Goal: Find specific page/section: Find specific page/section

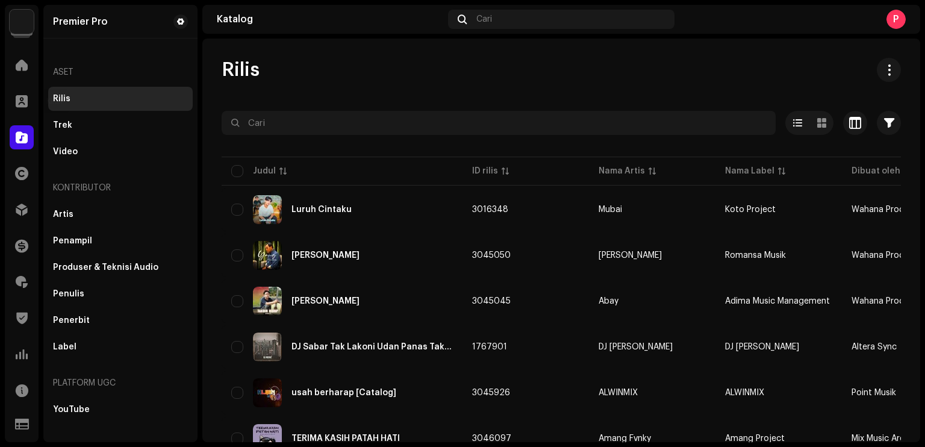
click at [24, 103] on span at bounding box center [22, 101] width 12 height 10
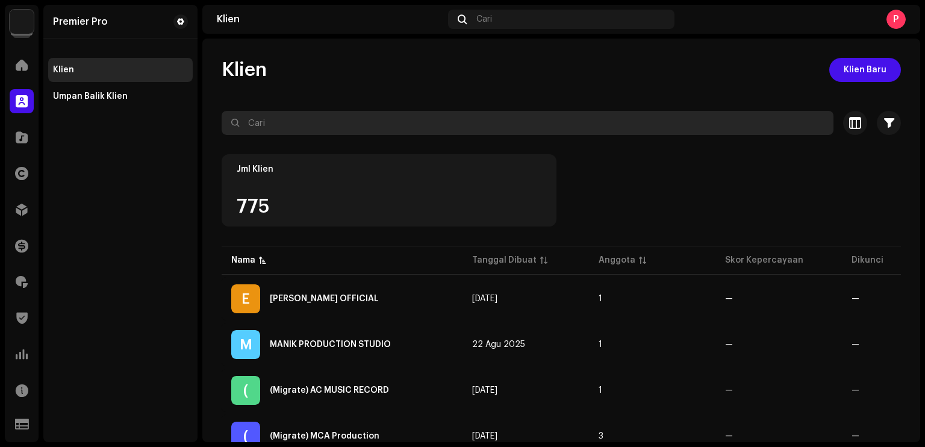
click at [330, 117] on input "text" at bounding box center [528, 123] width 612 height 24
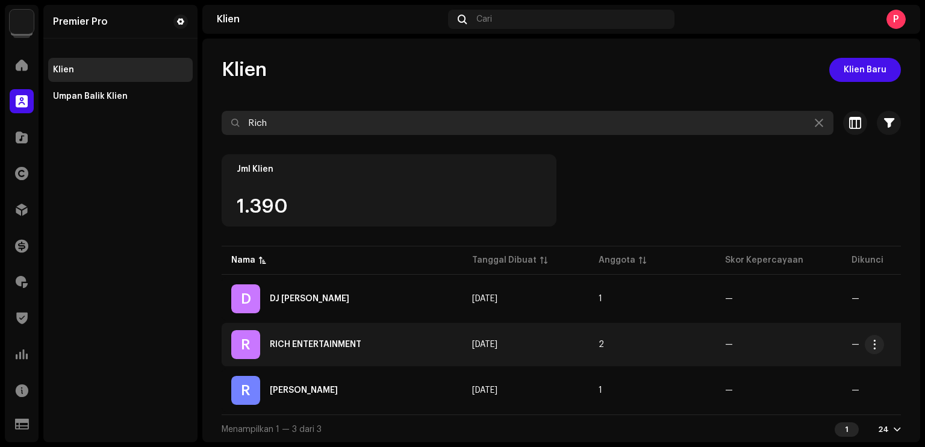
type input "Rich"
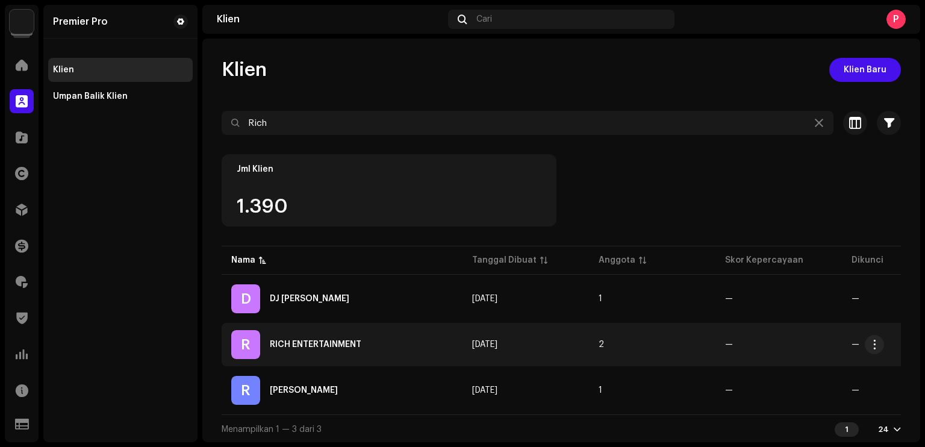
click at [337, 359] on td "R RICH ENTERTAINMENT" at bounding box center [342, 344] width 241 height 43
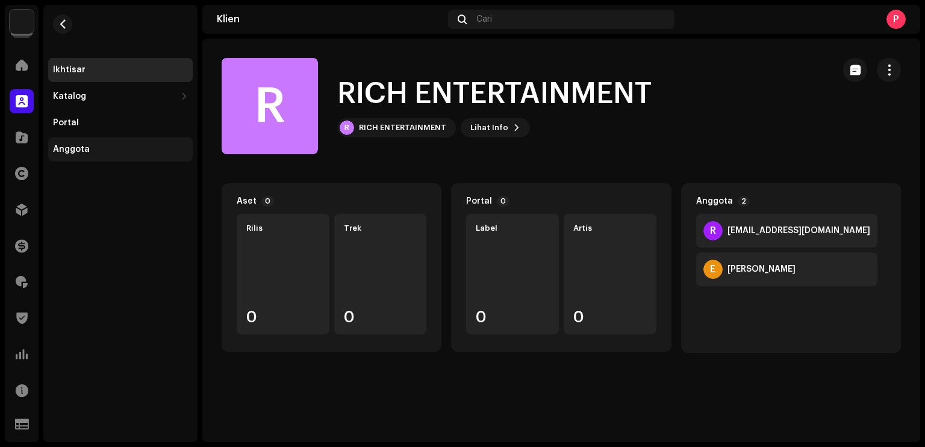
click at [108, 143] on div "Anggota" at bounding box center [120, 149] width 145 height 24
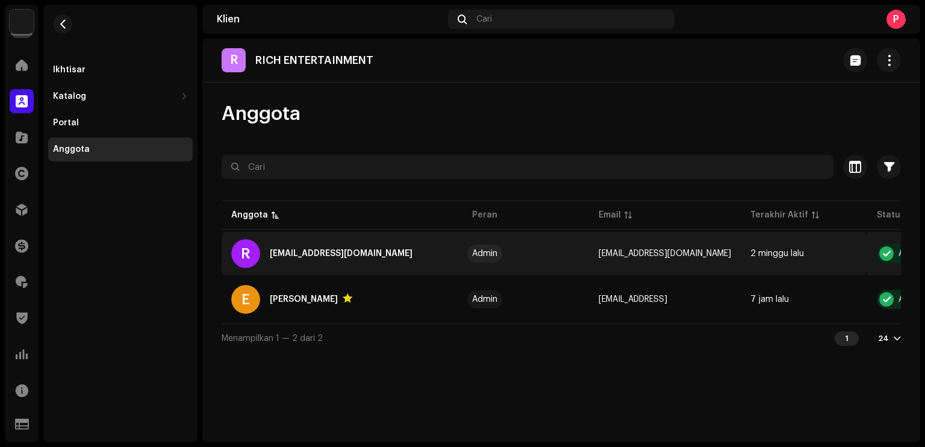
click at [383, 260] on div "[EMAIL_ADDRESS][DOMAIN_NAME]" at bounding box center [341, 253] width 143 height 14
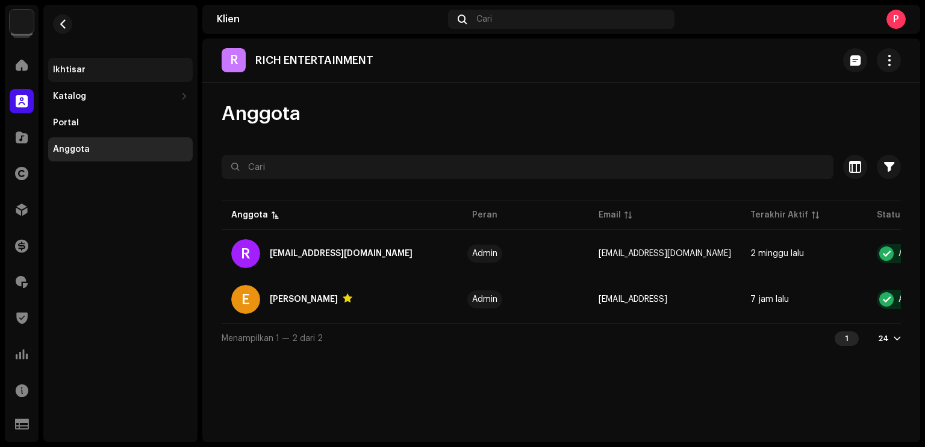
click at [79, 75] on div "Ikhtisar" at bounding box center [120, 70] width 145 height 24
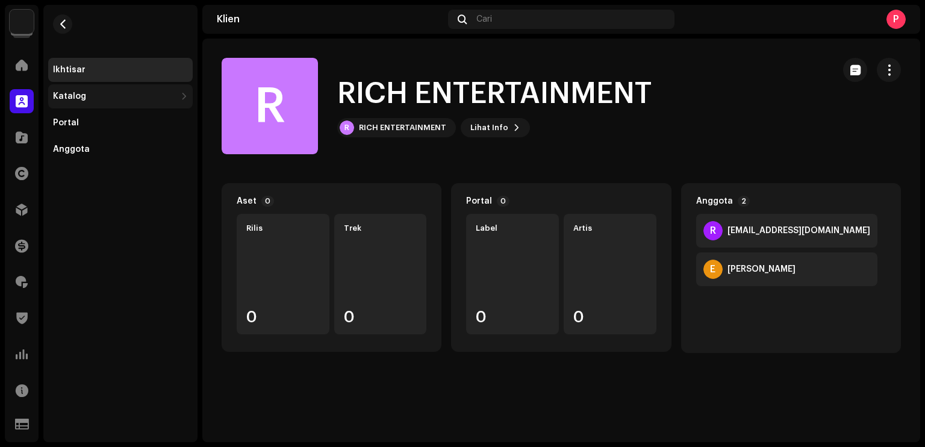
click at [92, 94] on div "Katalog" at bounding box center [114, 97] width 123 height 10
click at [105, 67] on div "Ikhtisar" at bounding box center [120, 70] width 135 height 10
click at [64, 27] on span "button" at bounding box center [62, 24] width 9 height 10
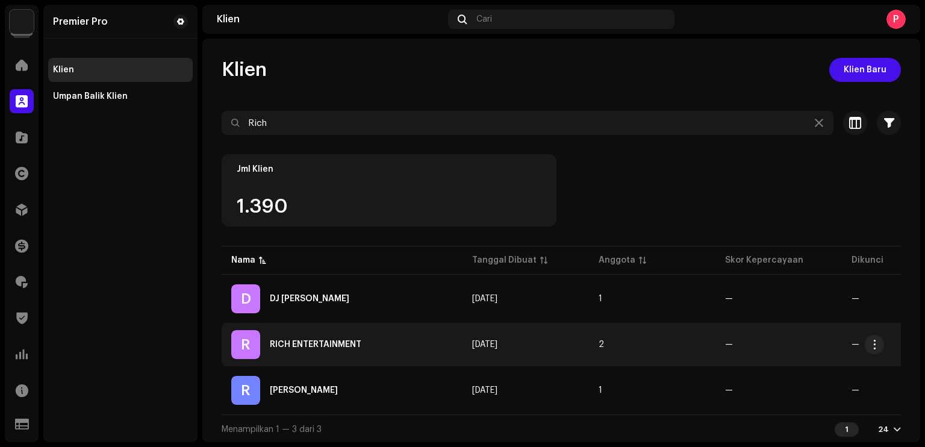
click at [352, 339] on div "R RICH ENTERTAINMENT" at bounding box center [342, 344] width 222 height 29
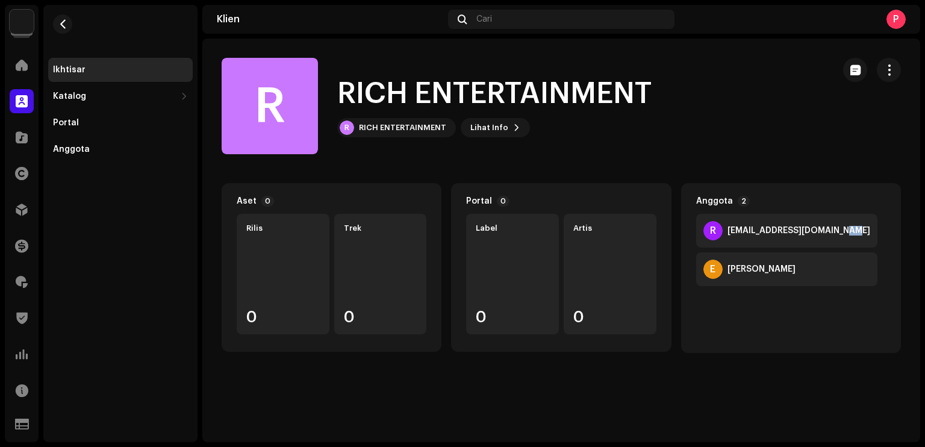
drag, startPoint x: 846, startPoint y: 233, endPoint x: 829, endPoint y: 219, distance: 21.8
click at [829, 219] on div "R [EMAIL_ADDRESS][DOMAIN_NAME]" at bounding box center [786, 231] width 181 height 34
click at [67, 24] on span "button" at bounding box center [62, 24] width 9 height 10
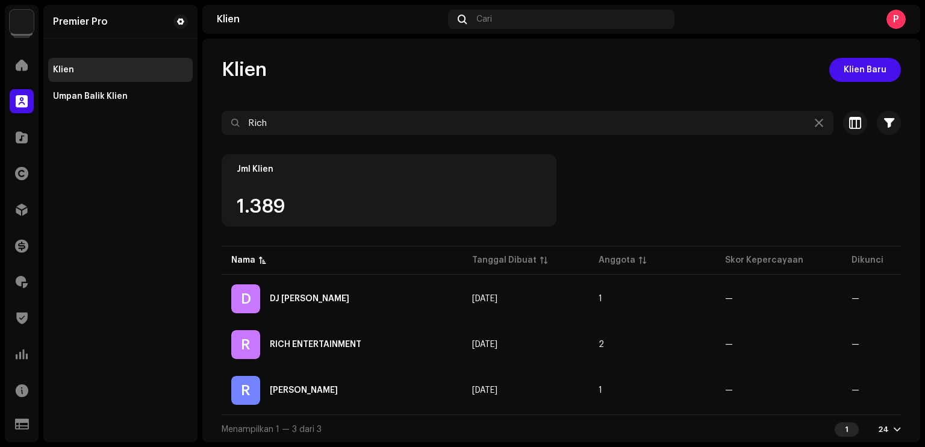
scroll to position [5, 0]
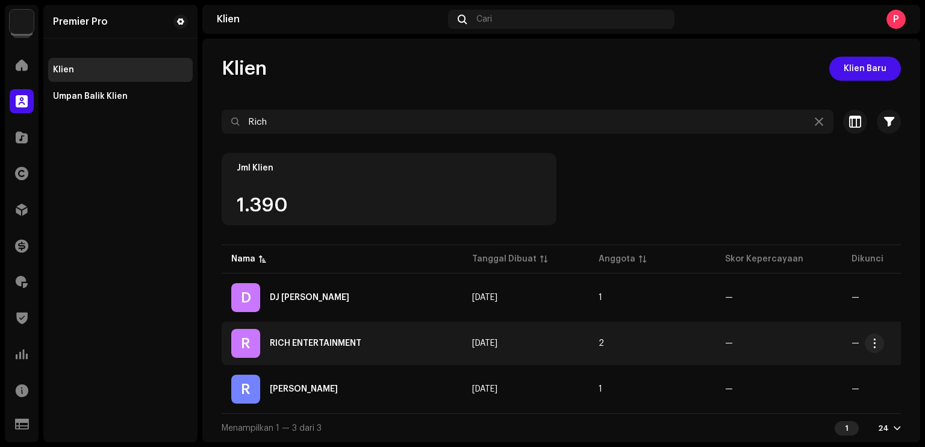
click at [378, 336] on div "R RICH ENTERTAINMENT" at bounding box center [342, 343] width 222 height 29
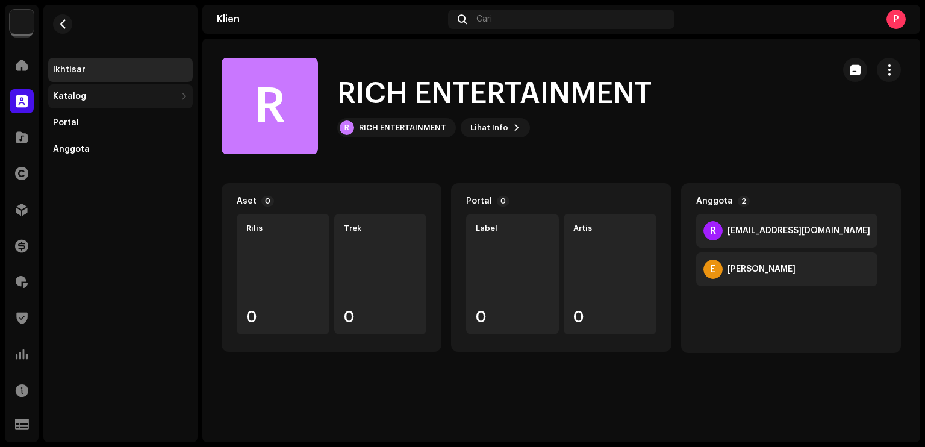
click at [98, 96] on div "Katalog" at bounding box center [114, 97] width 123 height 10
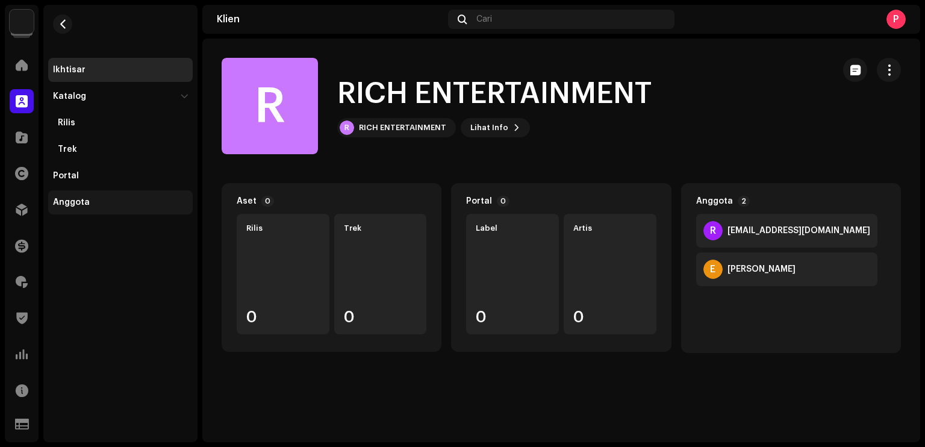
click at [101, 193] on div "Anggota" at bounding box center [120, 202] width 145 height 24
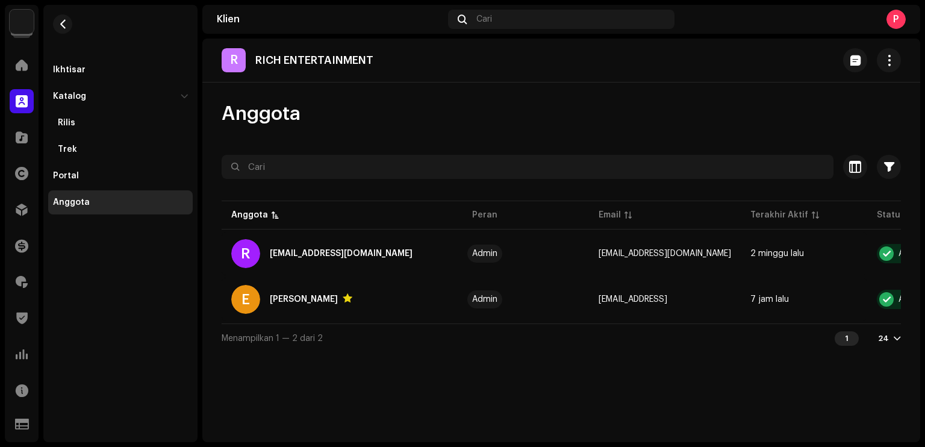
click at [484, 347] on div "Menampilkan 1 — 2 dari 2 1 24" at bounding box center [561, 337] width 679 height 29
click at [67, 23] on span "button" at bounding box center [62, 24] width 9 height 10
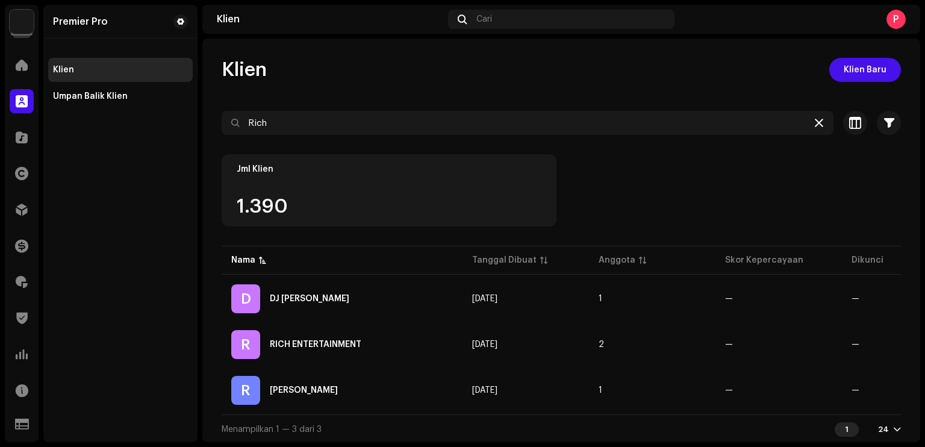
click at [815, 125] on icon at bounding box center [819, 123] width 8 height 10
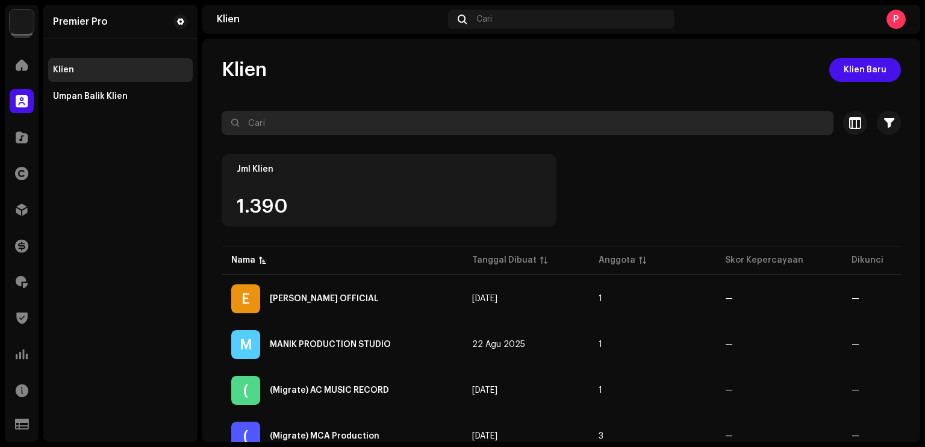
click at [295, 128] on input "text" at bounding box center [528, 123] width 612 height 24
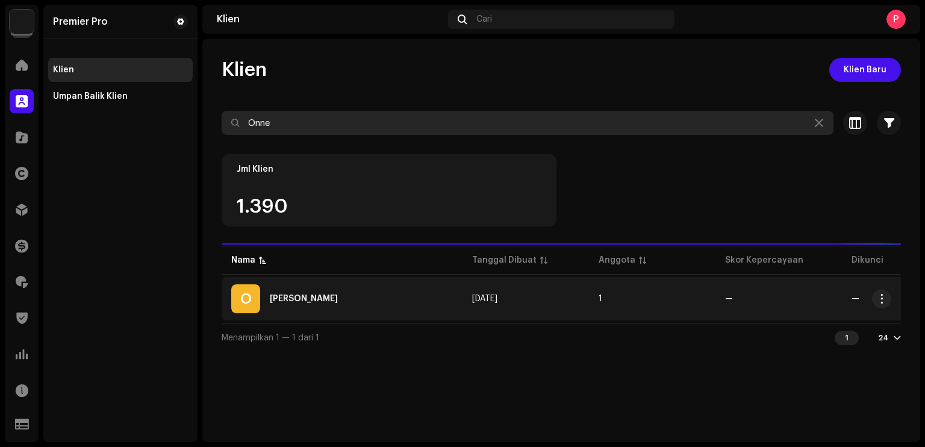
type input "Onne"
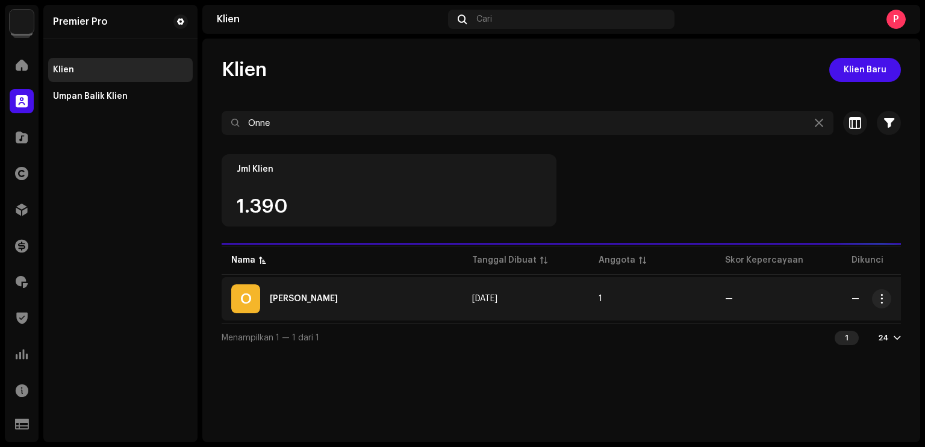
click at [351, 305] on div "O [PERSON_NAME]" at bounding box center [342, 298] width 222 height 29
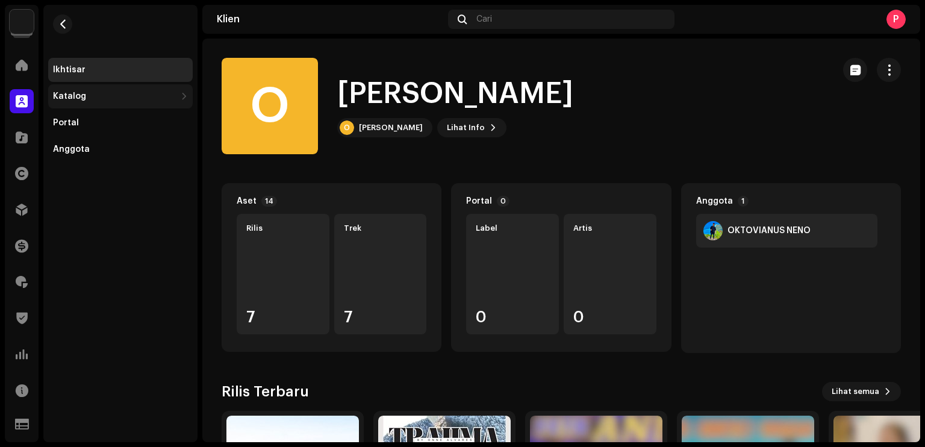
click at [135, 107] on div "Katalog" at bounding box center [120, 96] width 145 height 24
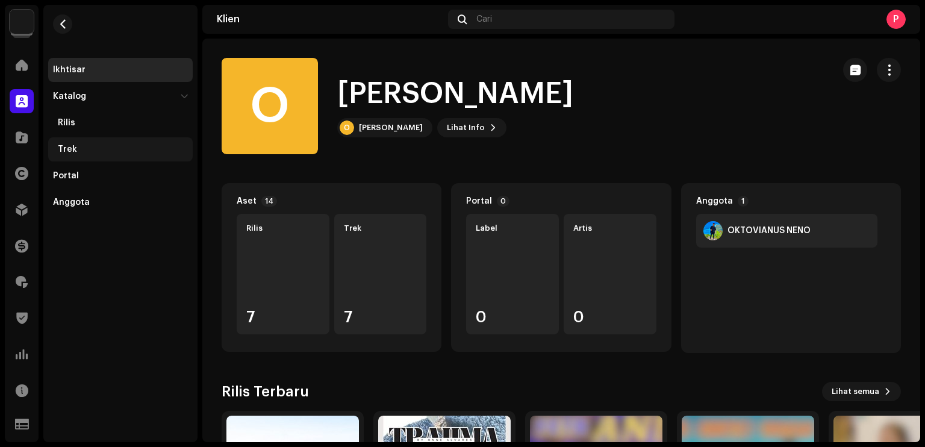
click at [130, 142] on div "Trek" at bounding box center [120, 149] width 145 height 24
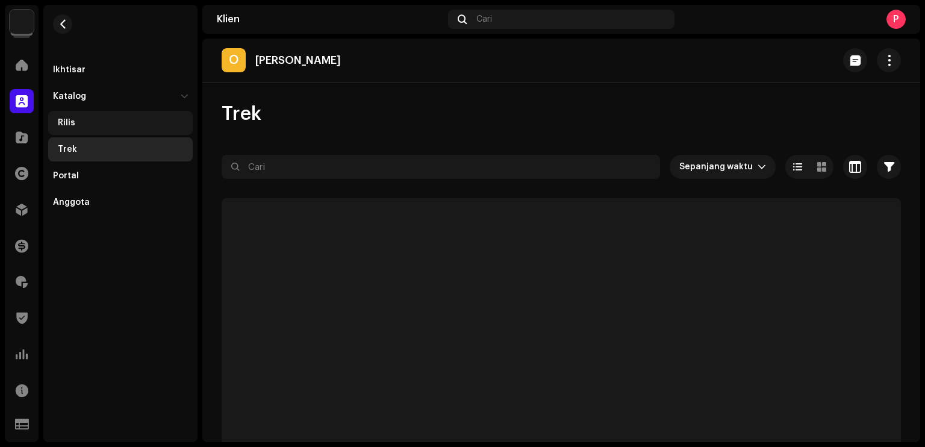
click at [116, 126] on div "Rilis" at bounding box center [123, 123] width 130 height 10
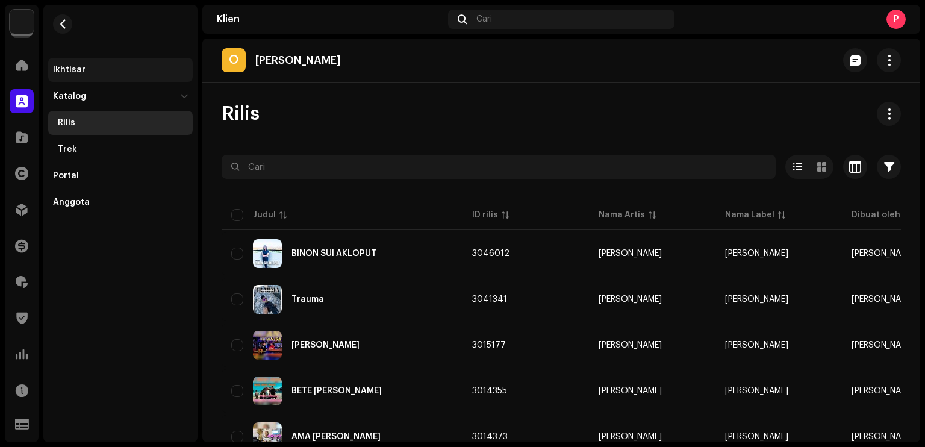
click at [119, 69] on div "Ikhtisar" at bounding box center [120, 70] width 135 height 10
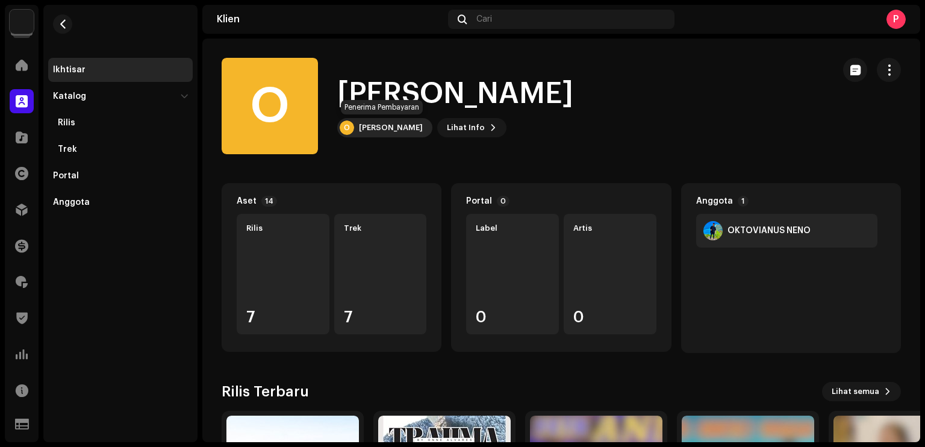
click at [410, 124] on div "[PERSON_NAME]" at bounding box center [391, 128] width 64 height 10
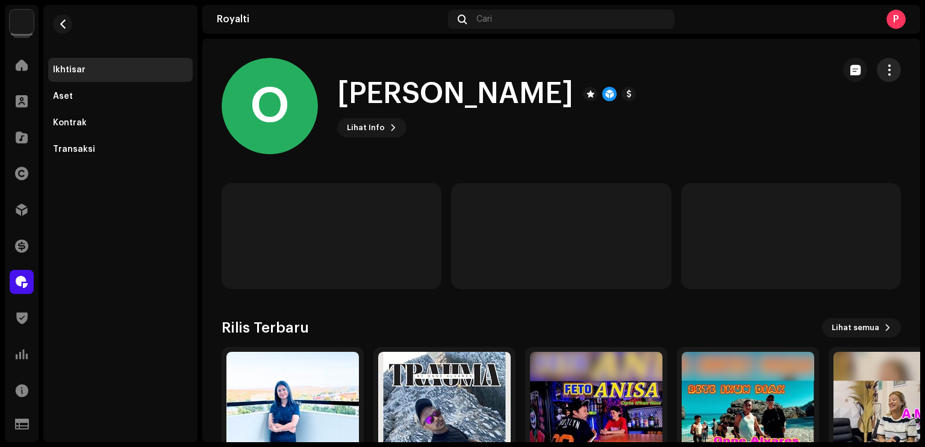
click at [883, 67] on span "button" at bounding box center [888, 70] width 11 height 10
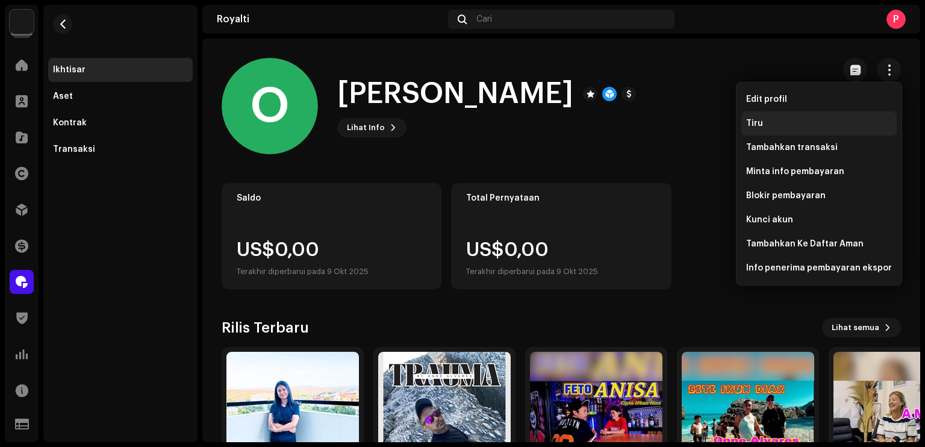
click at [780, 116] on div "Tiru" at bounding box center [818, 123] width 155 height 24
